Goal: Task Accomplishment & Management: Use online tool/utility

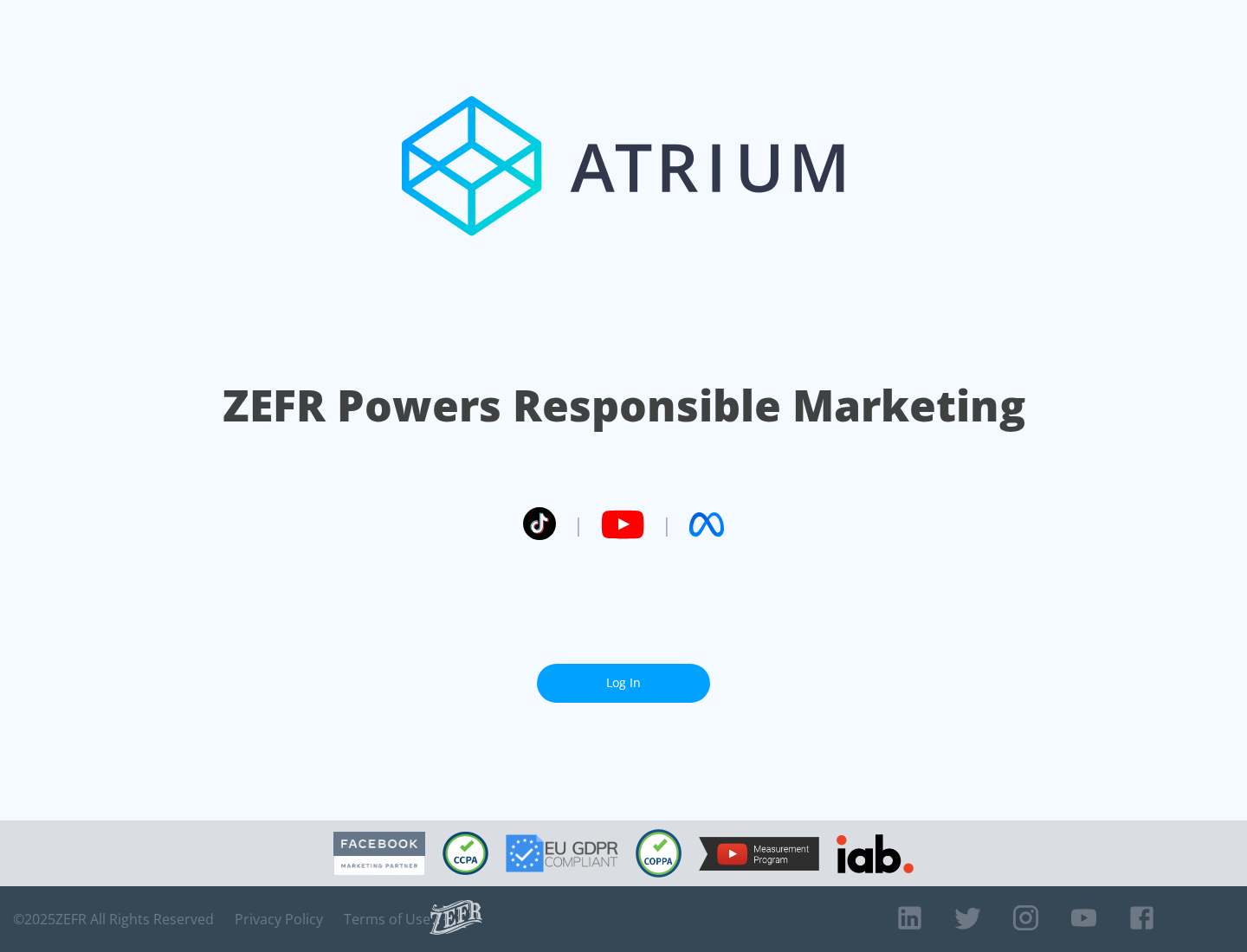
click at [623, 676] on link "Log In" at bounding box center [624, 684] width 174 height 39
